Goal: Download file/media

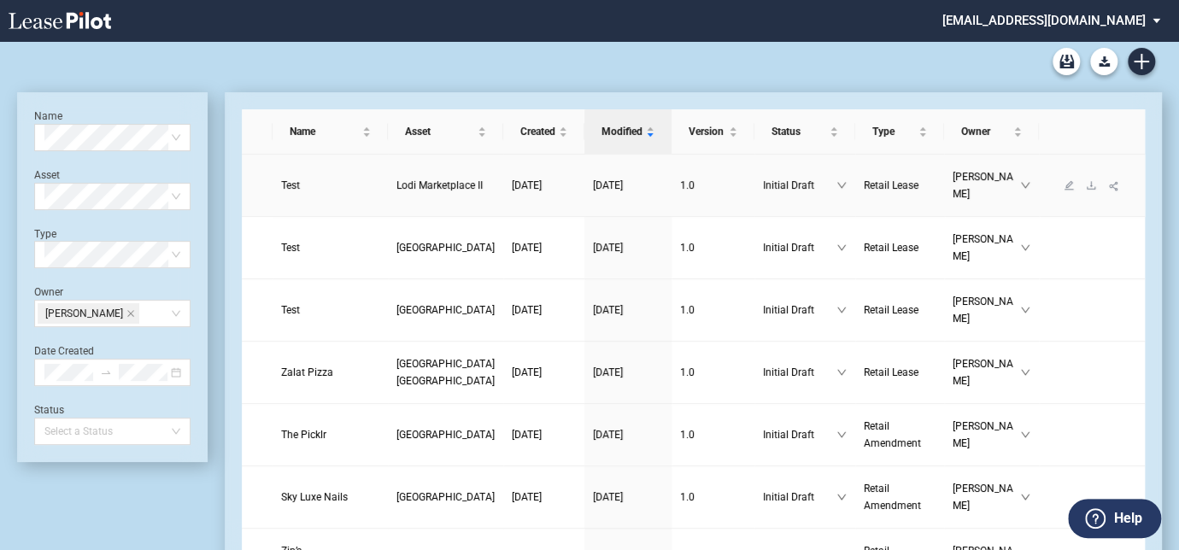
click at [403, 191] on span "Lodi Marketplace II" at bounding box center [439, 185] width 86 height 12
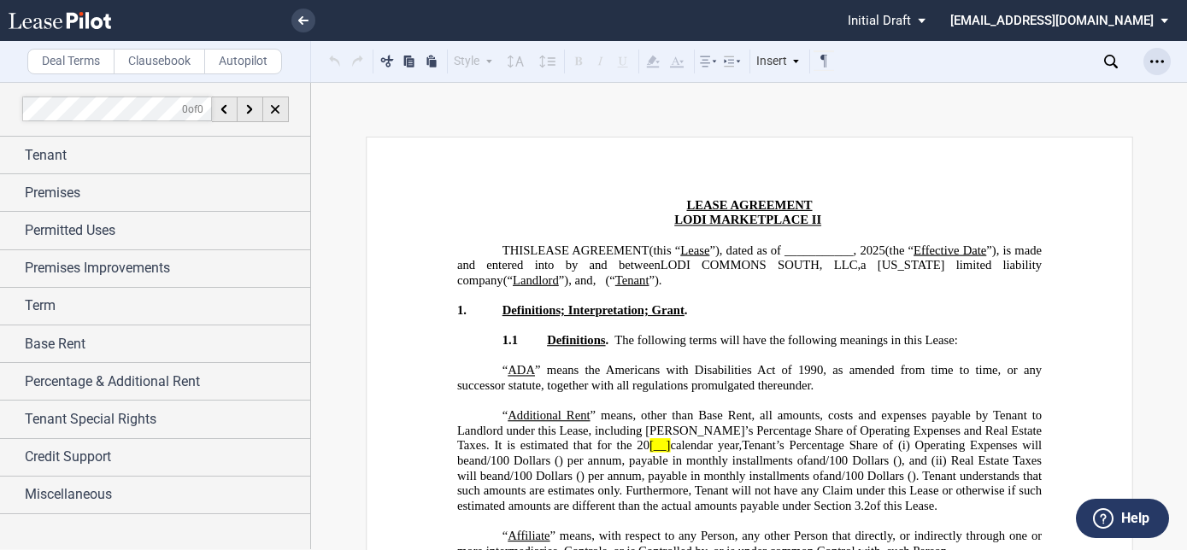
click at [1155, 60] on icon "Open Lease options menu" at bounding box center [1157, 62] width 14 height 14
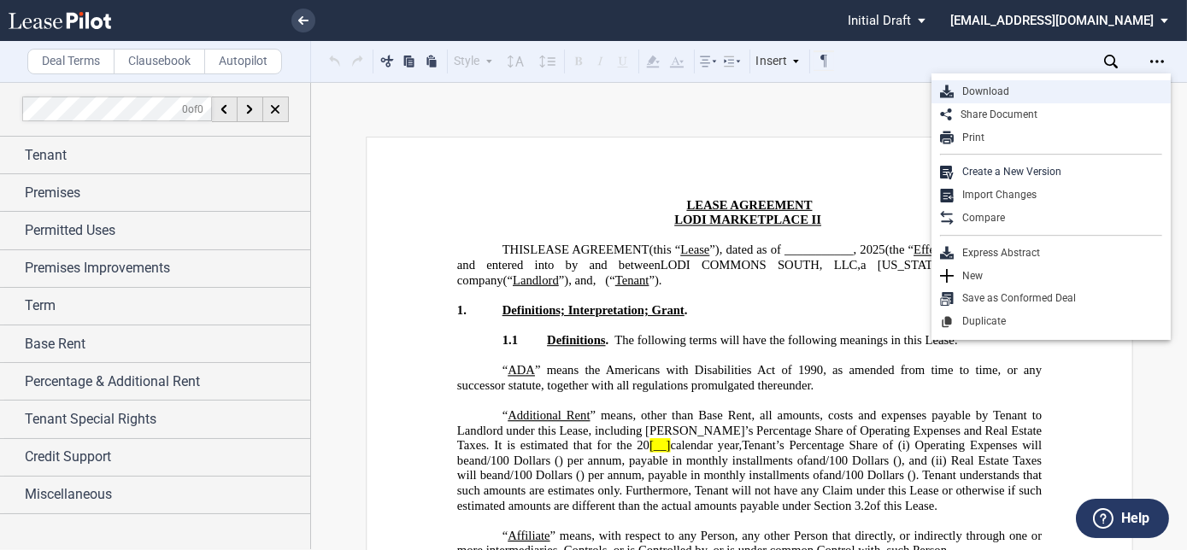
click at [1111, 91] on div "Download" at bounding box center [1057, 92] width 208 height 15
